Goal: Task Accomplishment & Management: Manage account settings

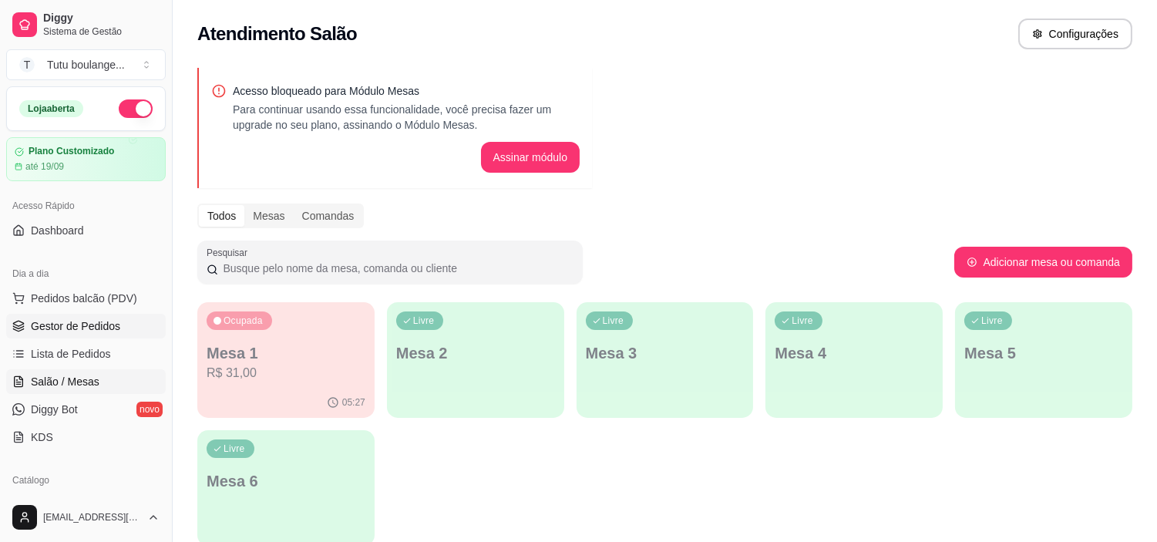
click at [90, 331] on span "Gestor de Pedidos" at bounding box center [75, 325] width 89 height 15
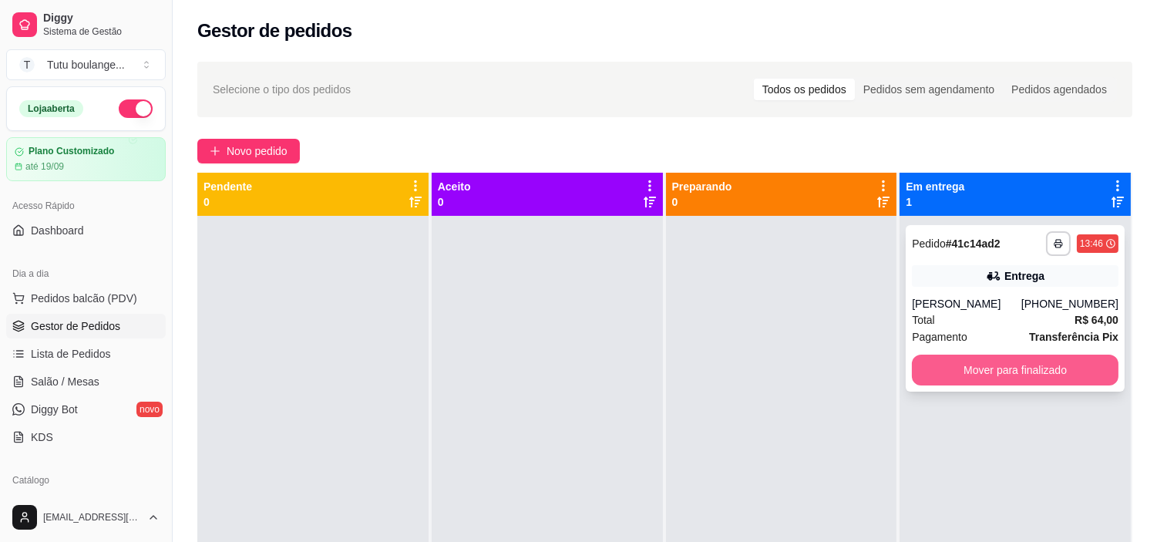
click at [1023, 375] on button "Mover para finalizado" at bounding box center [1015, 370] width 207 height 31
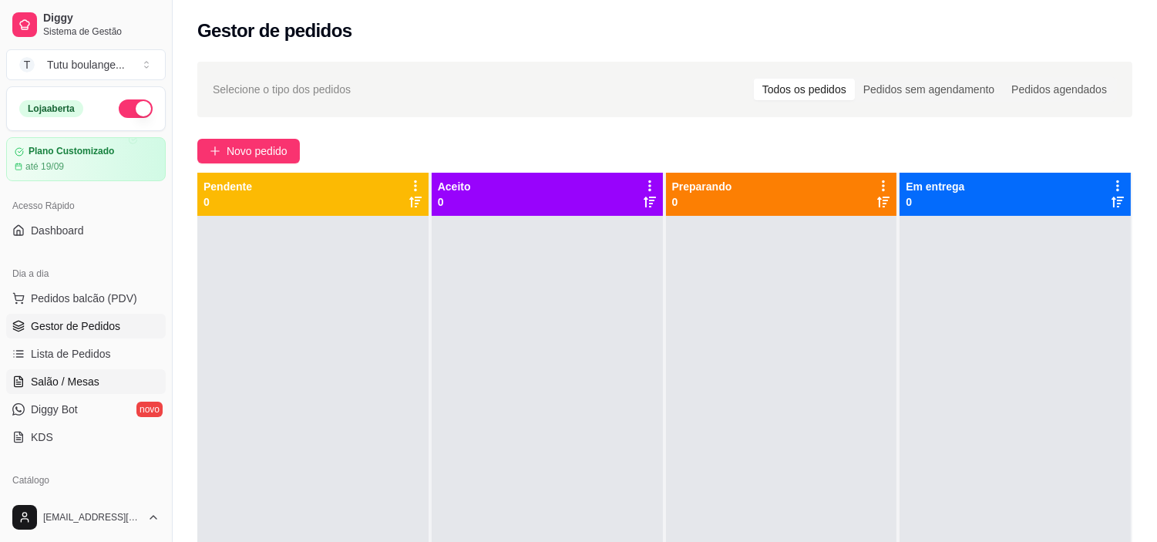
click at [105, 381] on link "Salão / Mesas" at bounding box center [86, 381] width 160 height 25
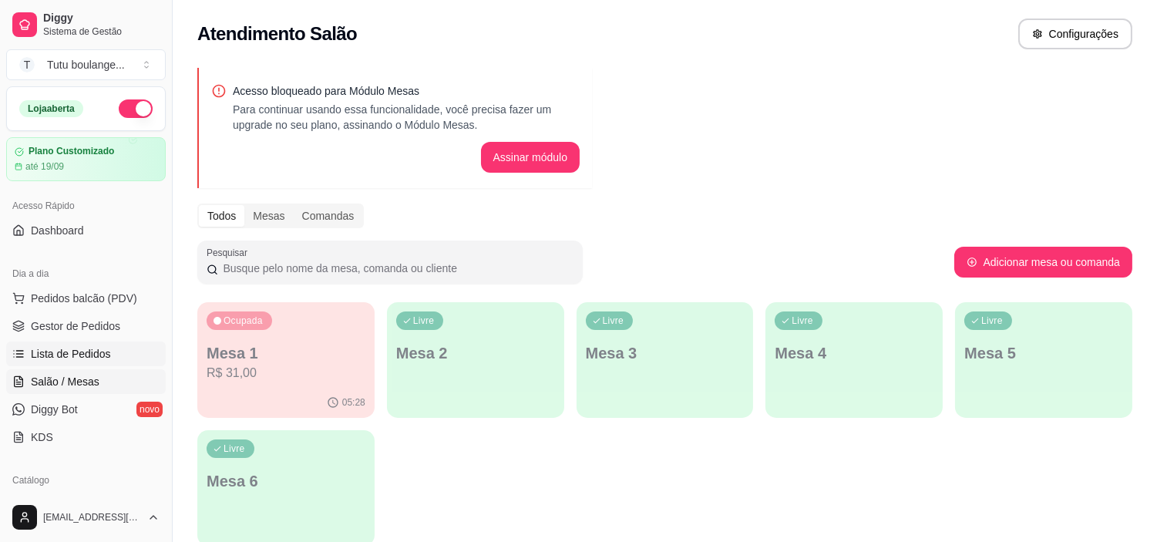
click at [100, 347] on span "Lista de Pedidos" at bounding box center [71, 353] width 80 height 15
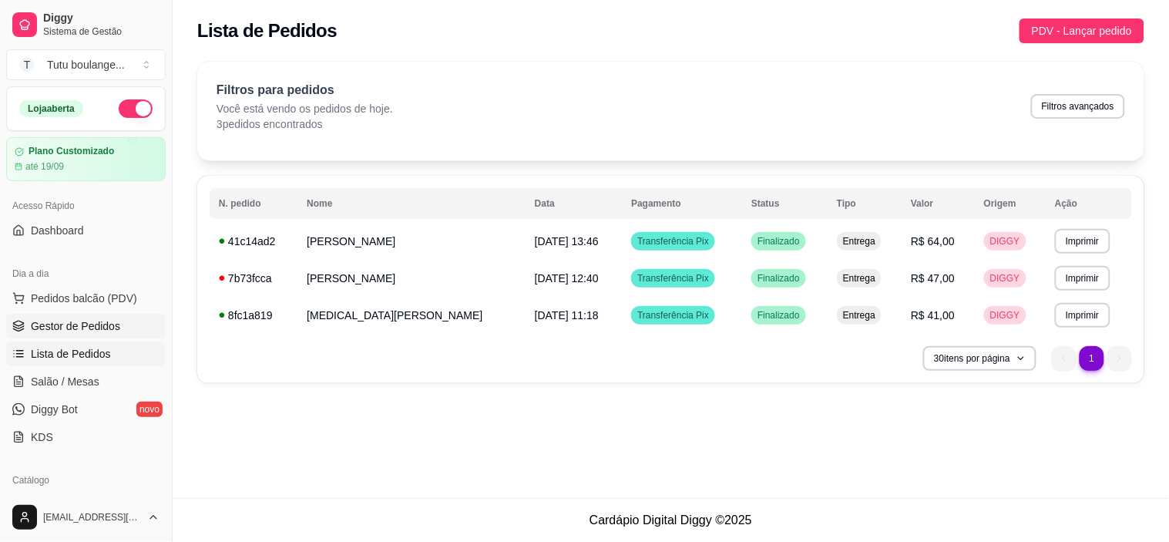
click at [106, 314] on link "Gestor de Pedidos" at bounding box center [86, 326] width 160 height 25
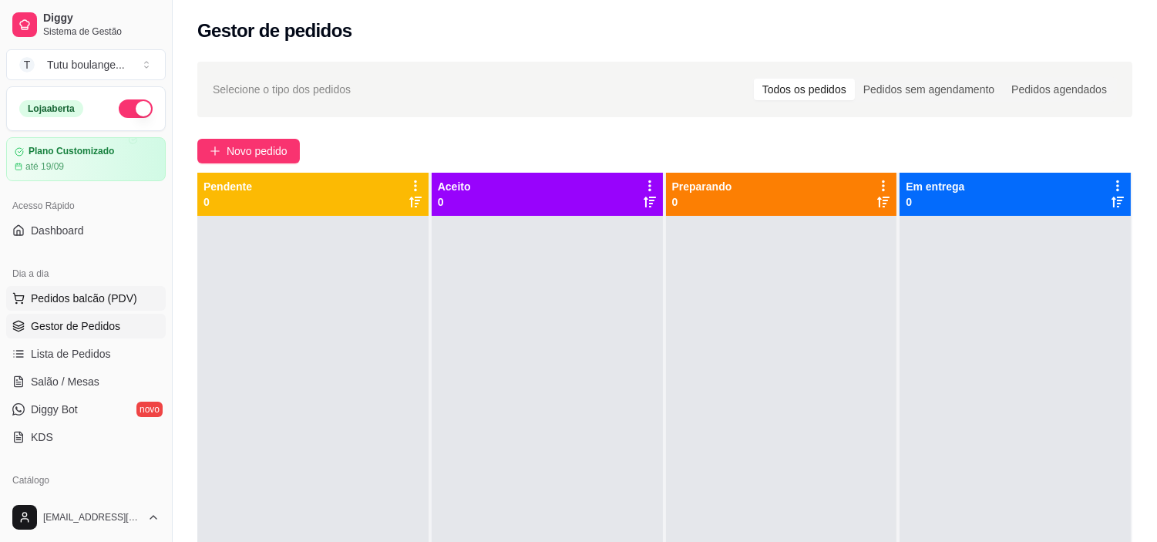
click at [111, 296] on span "Pedidos balcão (PDV)" at bounding box center [84, 298] width 106 height 15
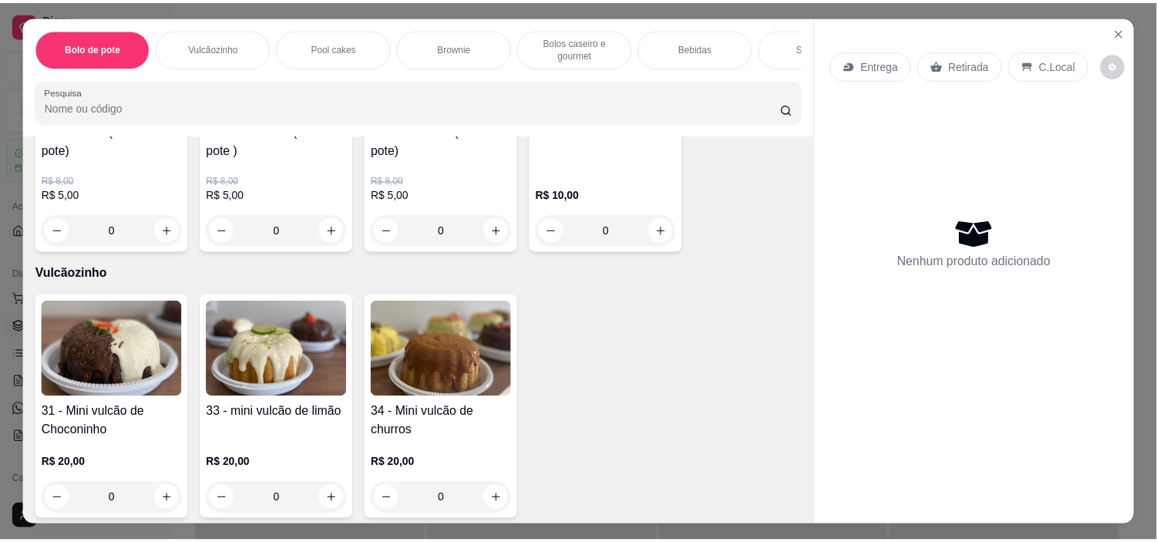
scroll to position [209, 0]
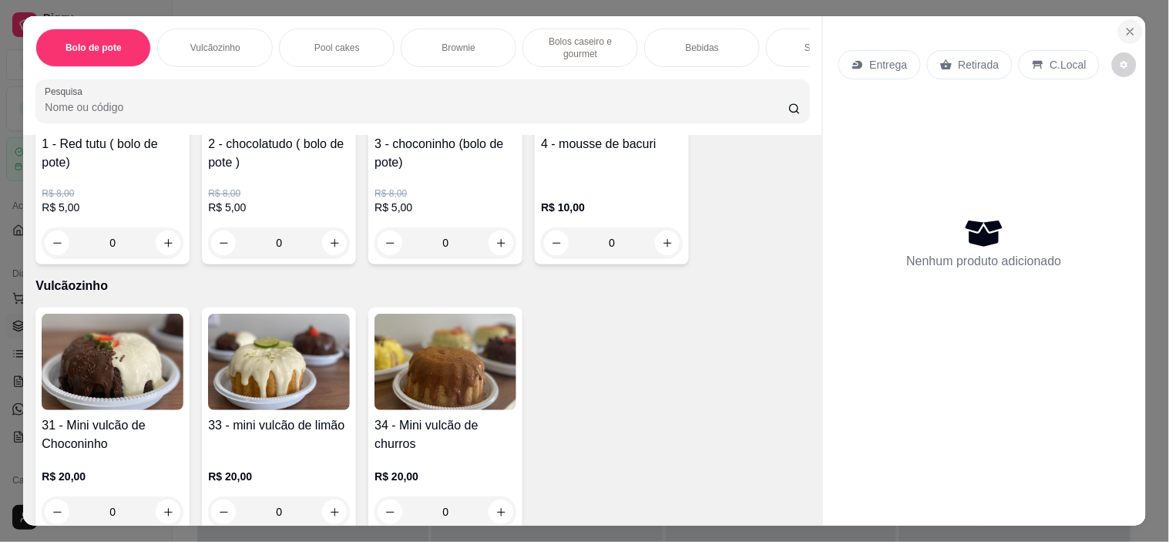
click at [1131, 21] on button "Close" at bounding box center [1130, 31] width 25 height 25
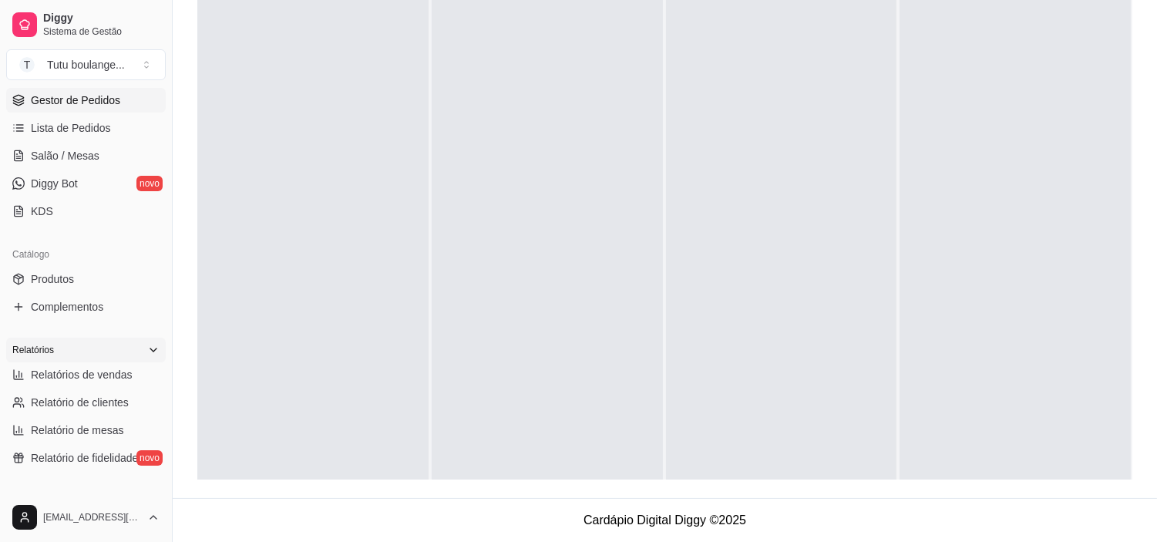
scroll to position [224, 0]
click at [79, 278] on link "Produtos" at bounding box center [86, 280] width 160 height 25
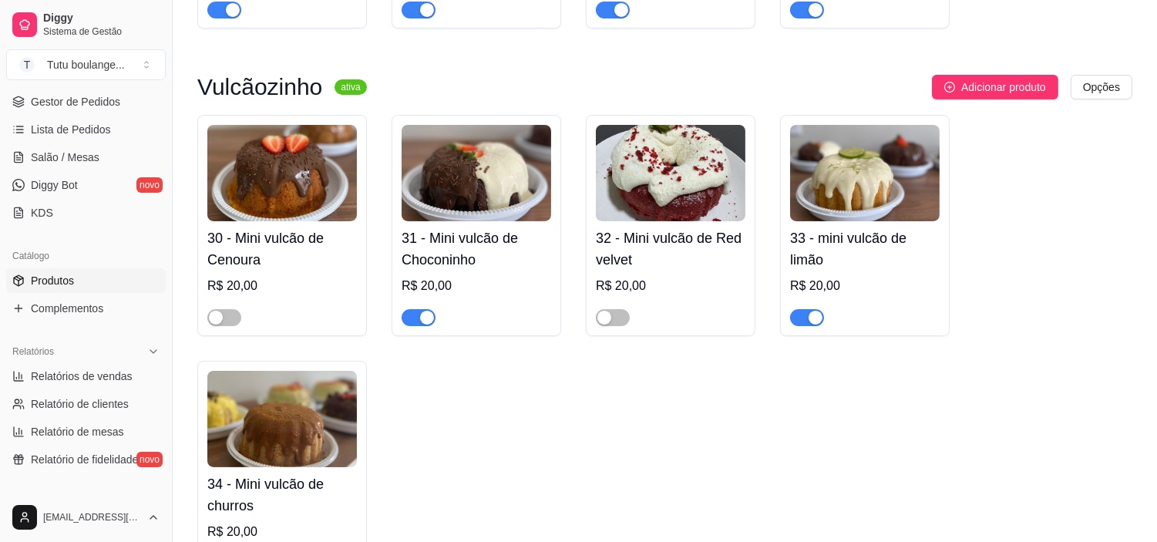
scroll to position [513, 0]
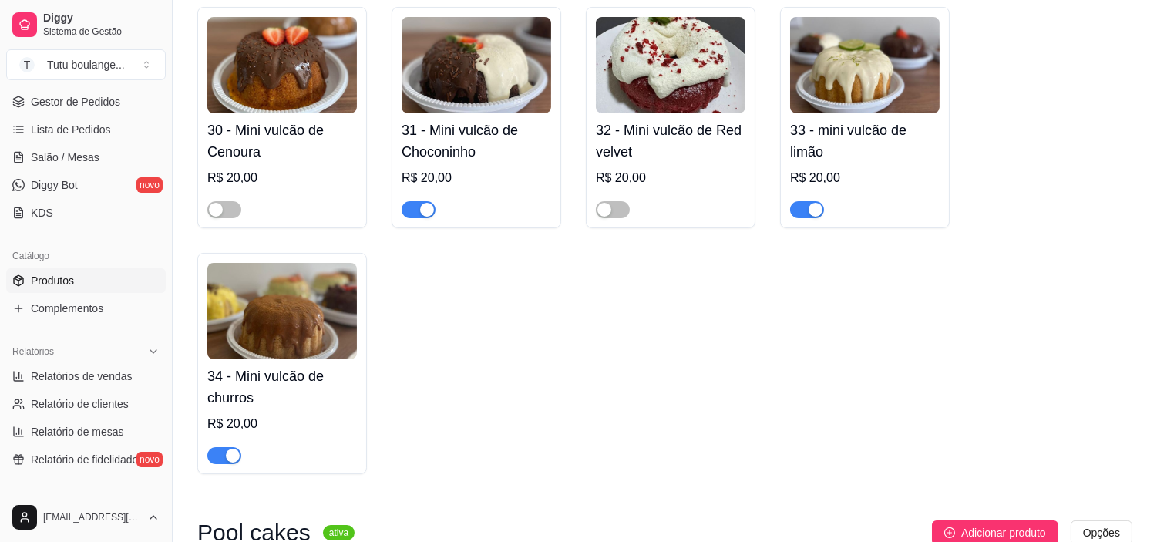
click at [809, 210] on div "button" at bounding box center [816, 210] width 14 height 14
click at [409, 205] on span "button" at bounding box center [419, 209] width 34 height 17
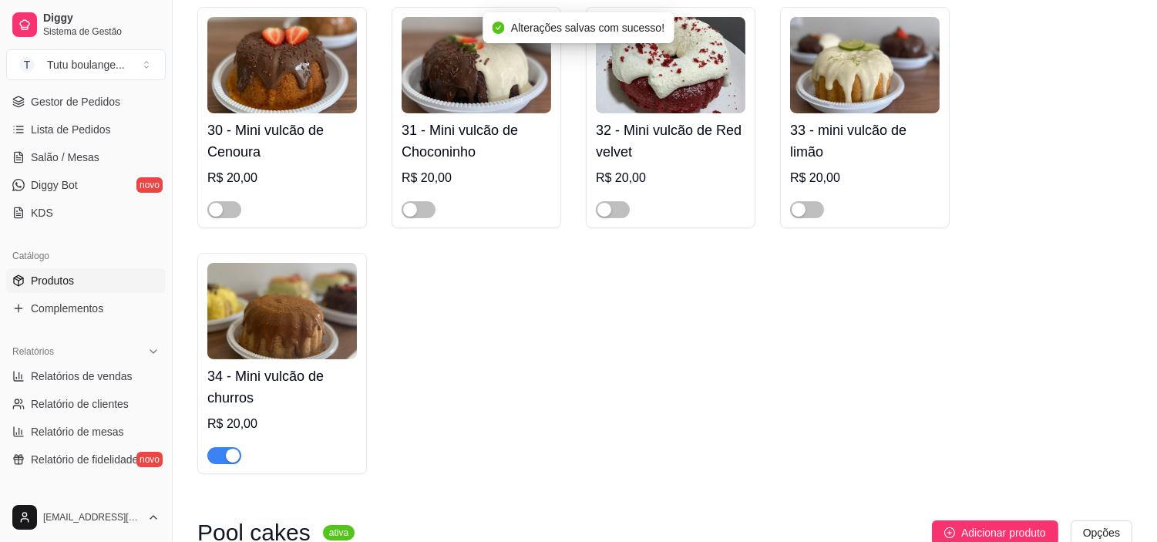
click at [224, 452] on button "button" at bounding box center [224, 455] width 34 height 17
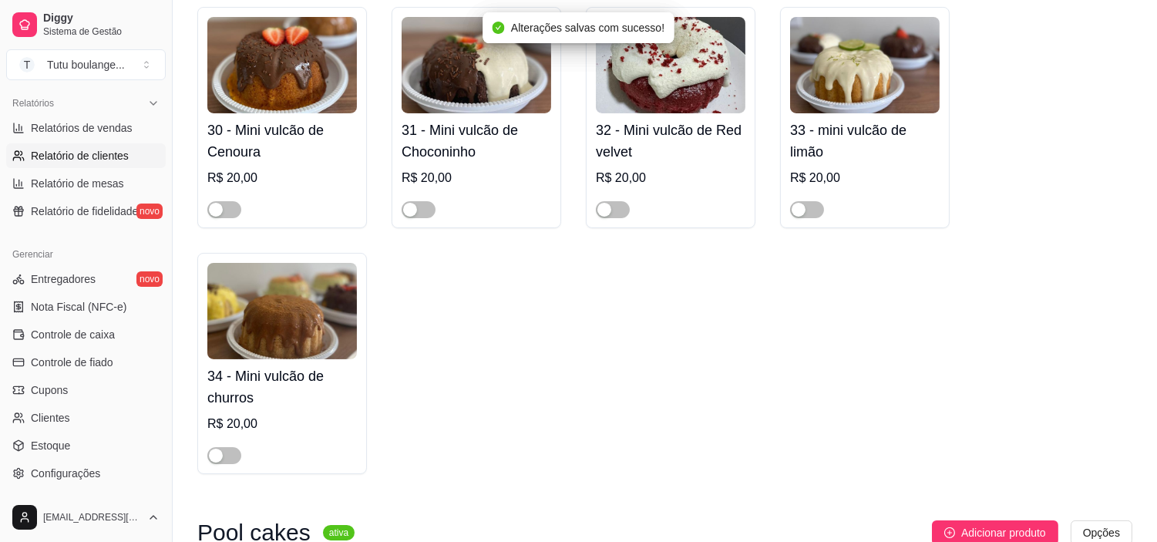
scroll to position [481, 0]
